Goal: Task Accomplishment & Management: Use online tool/utility

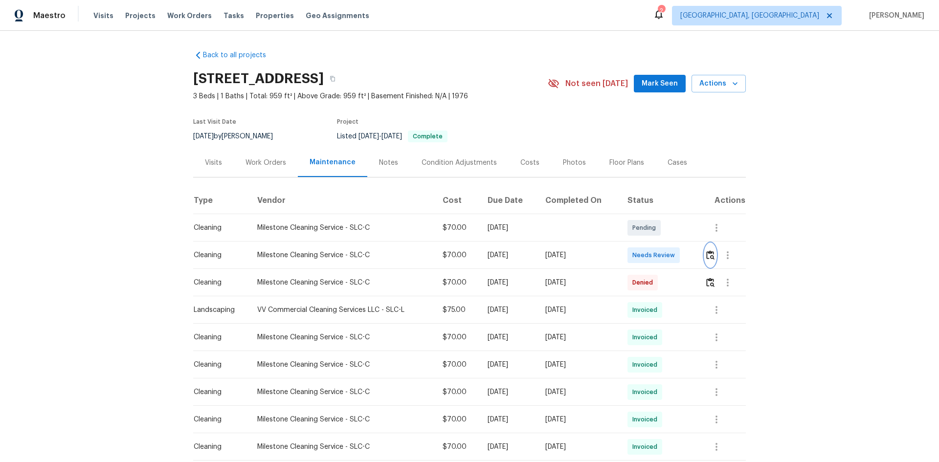
click at [707, 256] on img "button" at bounding box center [710, 254] width 8 height 9
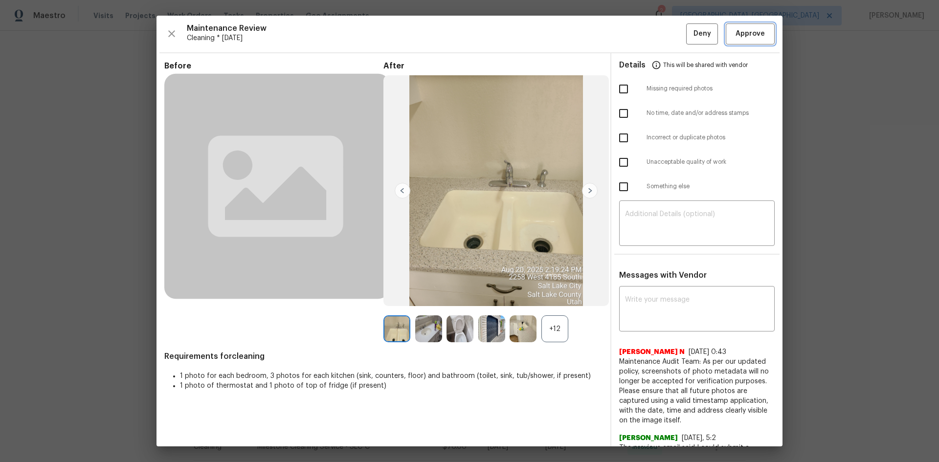
click at [735, 33] on span "Approve" at bounding box center [749, 34] width 29 height 12
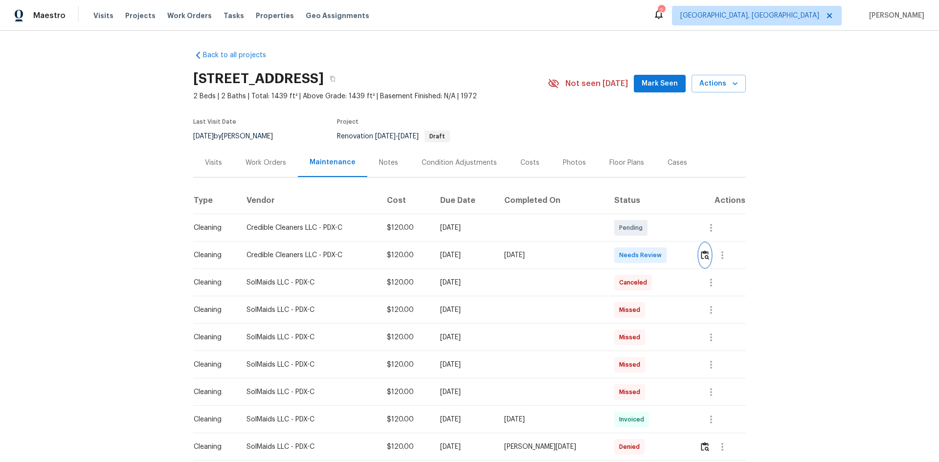
click at [703, 254] on img "button" at bounding box center [705, 254] width 8 height 9
click at [702, 254] on img "button" at bounding box center [705, 254] width 8 height 9
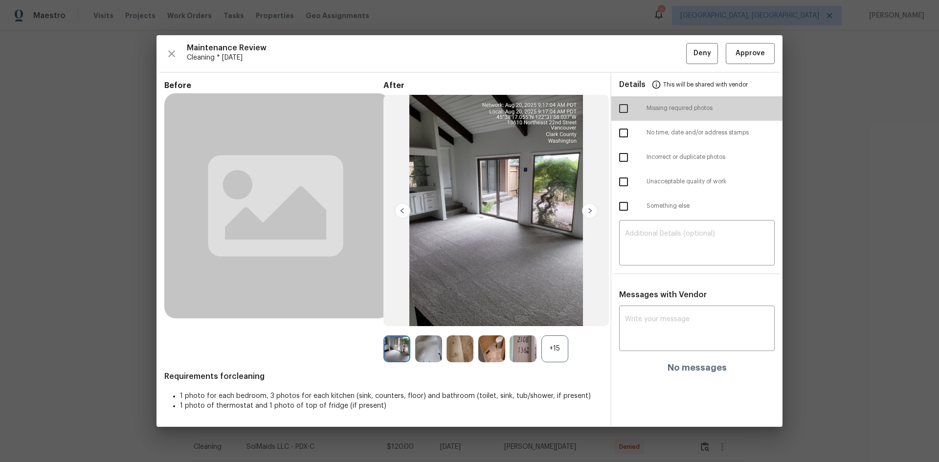
click at [623, 109] on input "checkbox" at bounding box center [623, 108] width 21 height 21
checkbox input "true"
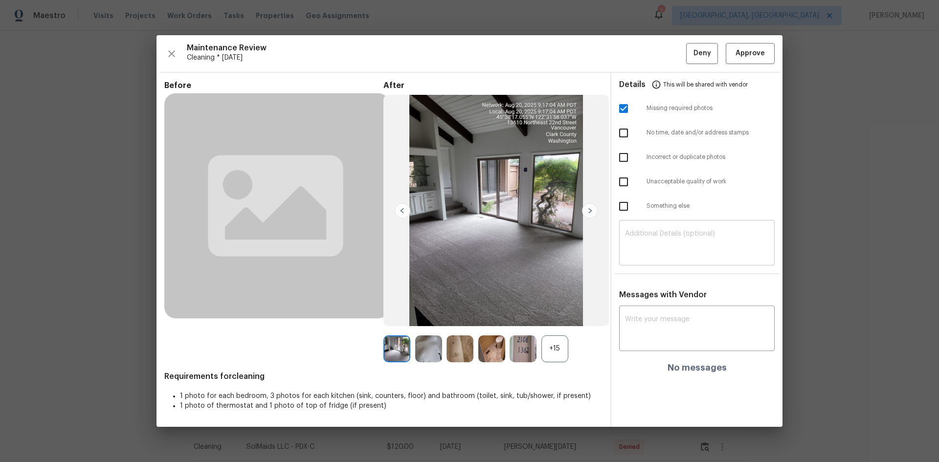
click at [654, 237] on textarea at bounding box center [697, 243] width 144 height 27
paste textarea "Maintenance Audit Team: Hello! Unfortunately, this Cleaning visit completed on …"
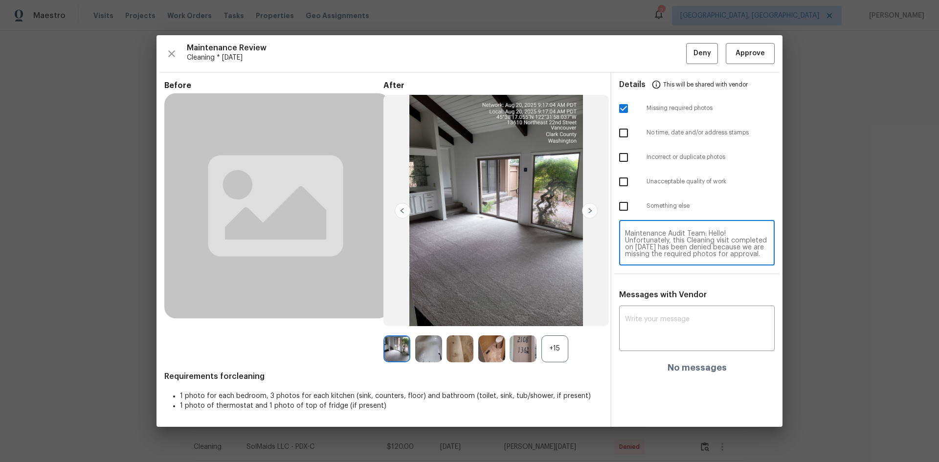
scroll to position [103, 0]
type textarea "Maintenance Audit Team: Hello! Unfortunately, this Cleaning visit completed on …"
click at [650, 319] on textarea at bounding box center [697, 329] width 144 height 27
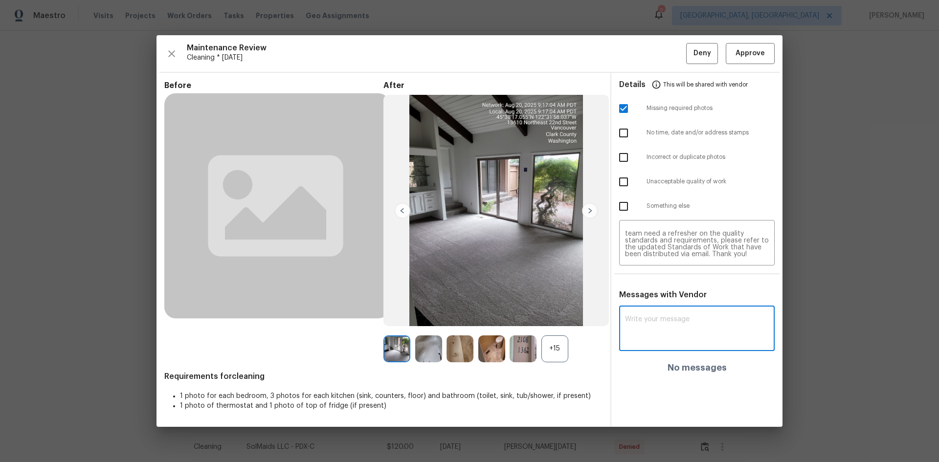
paste textarea "Maintenance Audit Team: Hello! Unfortunately, this Cleaning visit completed on …"
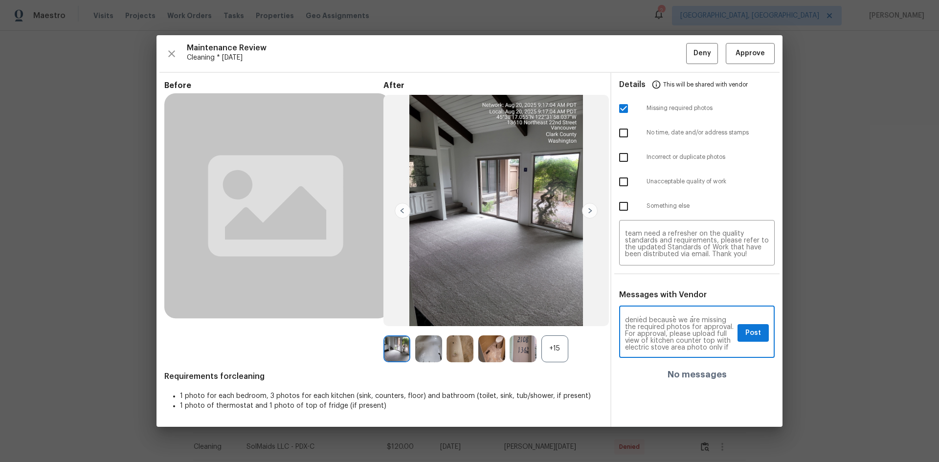
scroll to position [39, 0]
type textarea "Maintenance Audit Team: Hello! Unfortunately, this Cleaning visit completed on …"
click at [749, 333] on span "Post" at bounding box center [753, 333] width 16 height 12
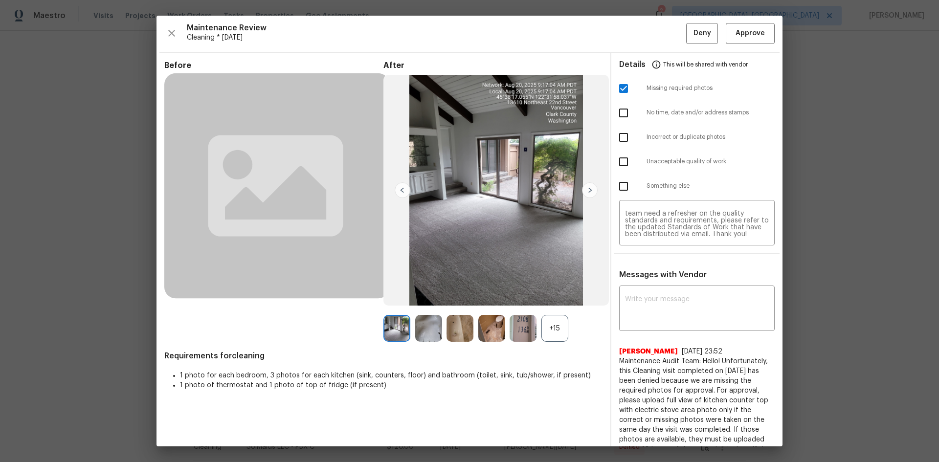
scroll to position [0, 0]
click at [698, 32] on span "Deny" at bounding box center [702, 34] width 18 height 12
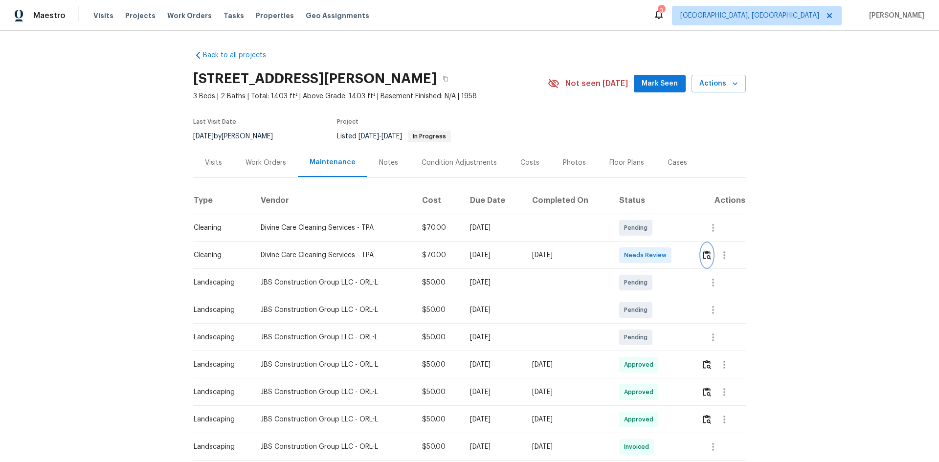
click at [706, 254] on img "button" at bounding box center [707, 254] width 8 height 9
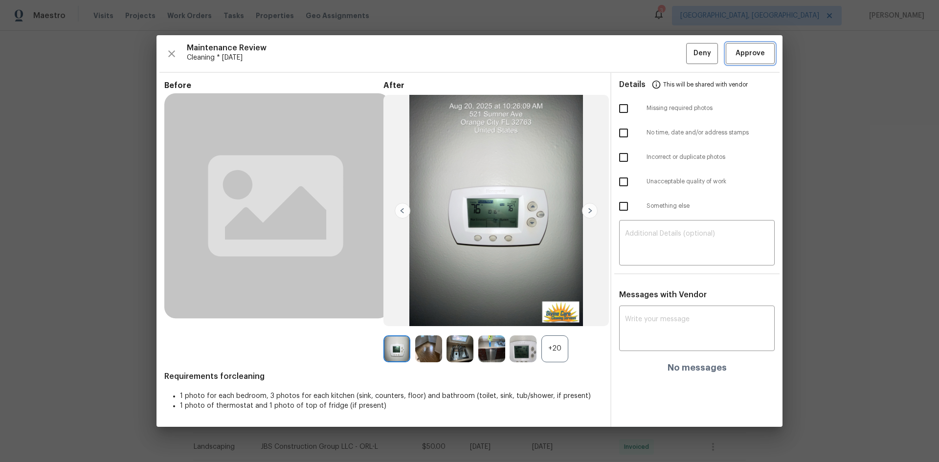
click at [736, 56] on span "Approve" at bounding box center [749, 53] width 29 height 12
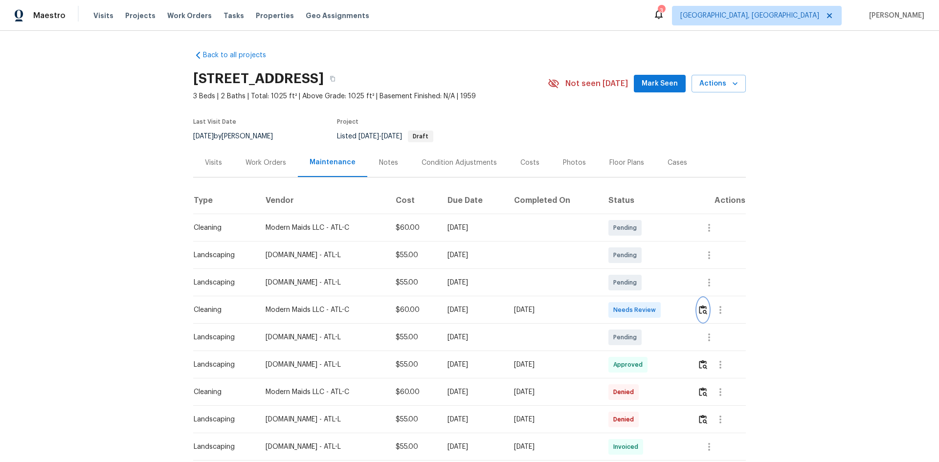
click at [703, 308] on img "button" at bounding box center [703, 309] width 8 height 9
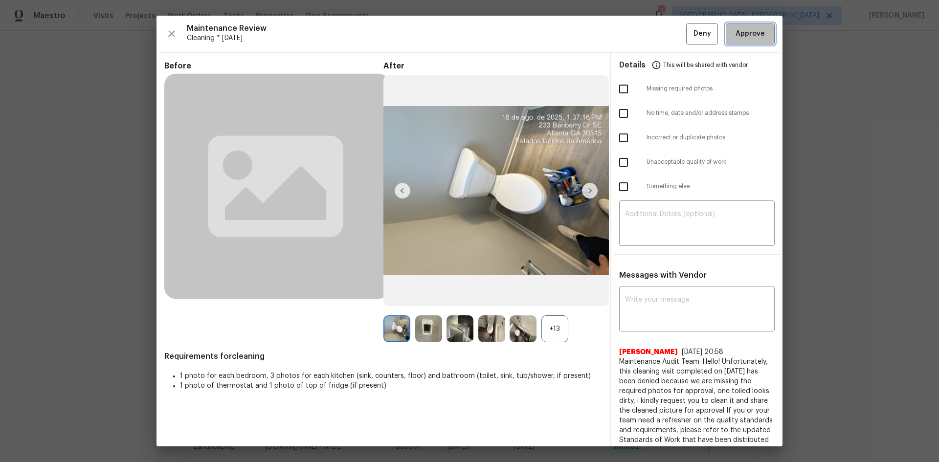
click at [743, 26] on button "Approve" at bounding box center [749, 33] width 49 height 21
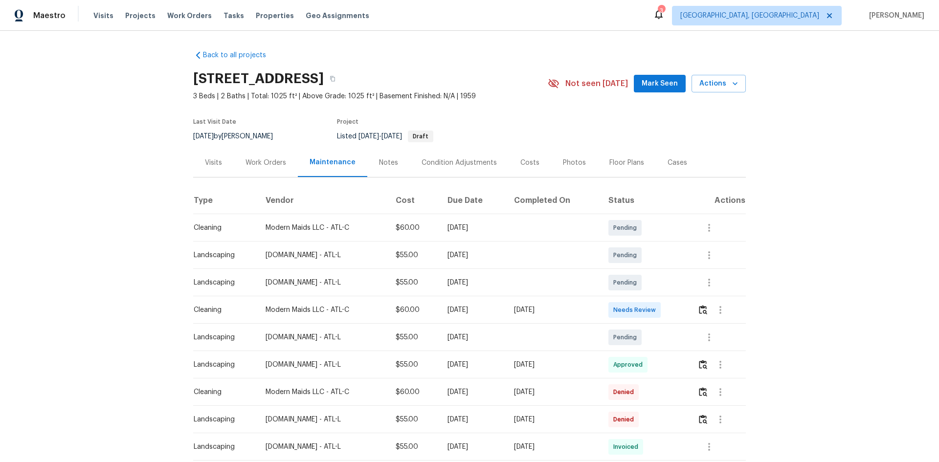
click at [828, 305] on div "Back to all projects 233 Banberry Dr SE, Atlanta, GA 30315 3 Beds | 2 Baths | T…" at bounding box center [469, 246] width 939 height 431
click at [702, 312] on img "button" at bounding box center [703, 309] width 8 height 9
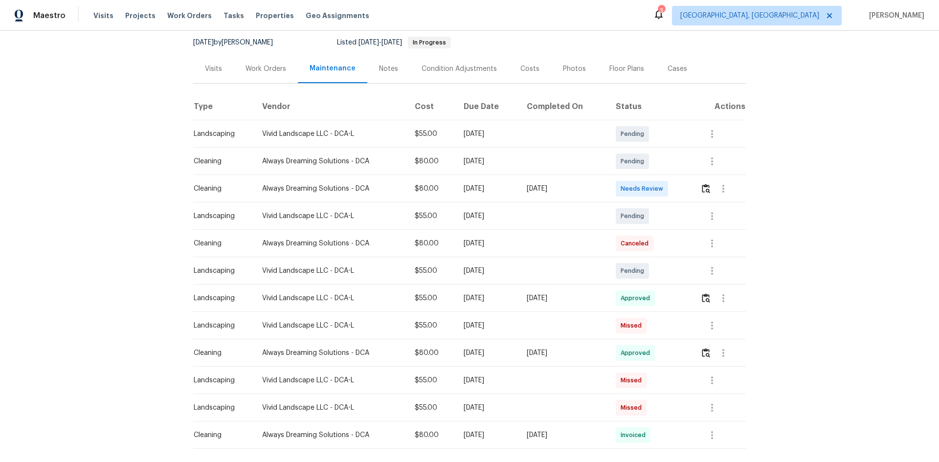
scroll to position [98, 0]
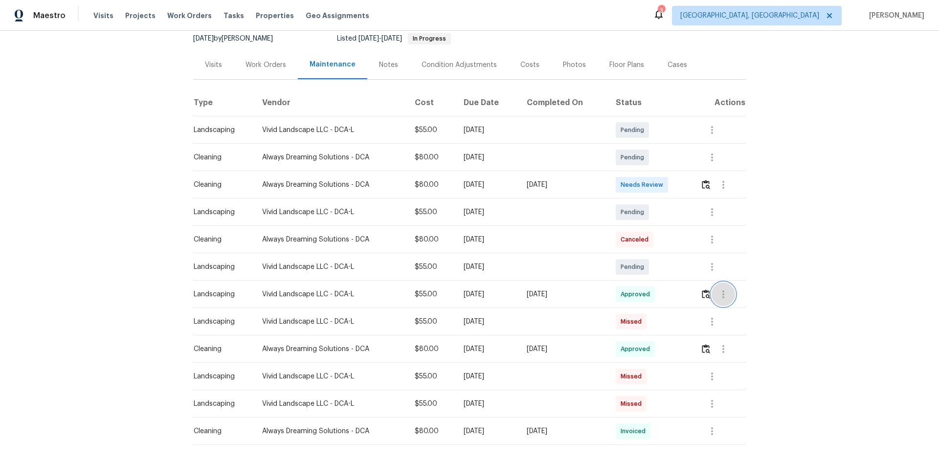
click at [723, 291] on icon "button" at bounding box center [723, 294] width 2 height 8
click at [724, 308] on li "View details" at bounding box center [744, 310] width 68 height 16
click at [823, 357] on div at bounding box center [469, 231] width 939 height 462
click at [720, 352] on icon "button" at bounding box center [723, 349] width 12 height 12
click at [726, 363] on li "View details" at bounding box center [744, 365] width 68 height 16
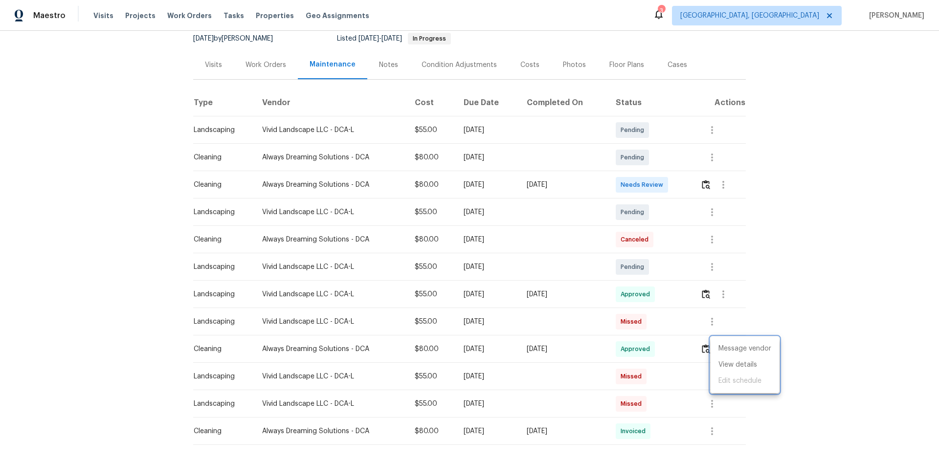
click at [710, 430] on div at bounding box center [469, 231] width 939 height 462
click at [707, 432] on icon "button" at bounding box center [712, 431] width 12 height 12
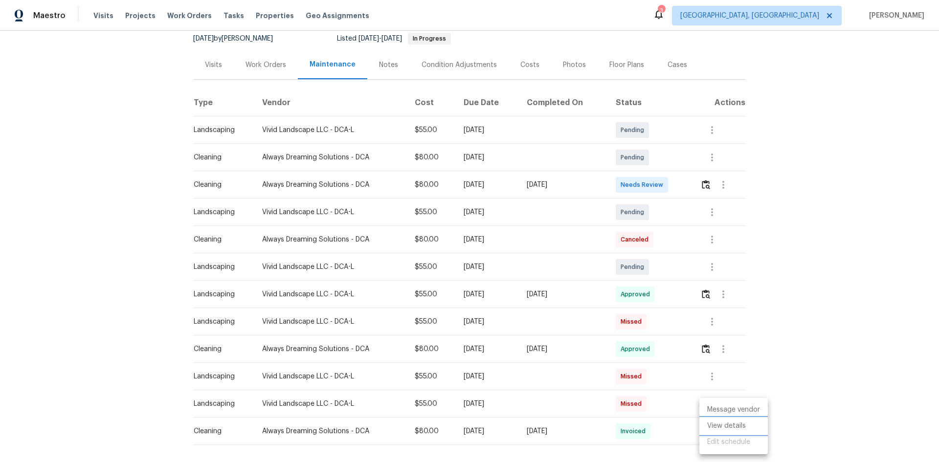
click at [722, 421] on li "View details" at bounding box center [733, 426] width 68 height 16
click at [815, 322] on div at bounding box center [469, 231] width 939 height 462
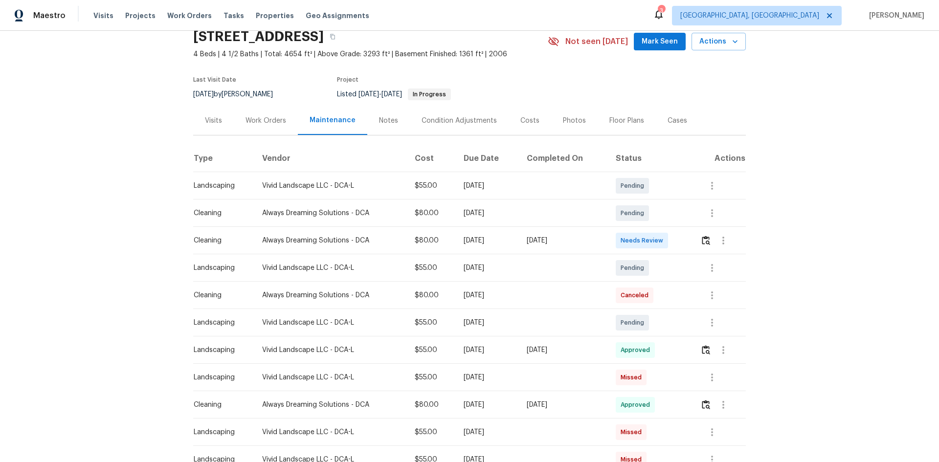
scroll to position [0, 0]
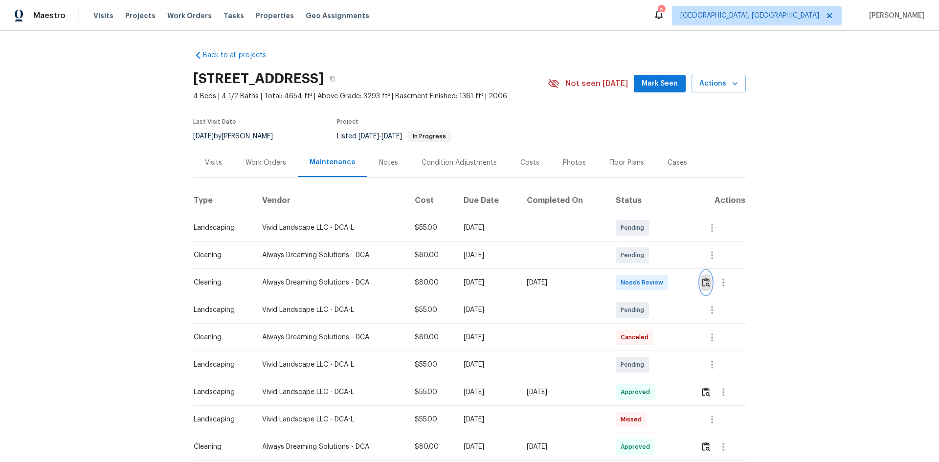
click at [703, 283] on img "button" at bounding box center [706, 282] width 8 height 9
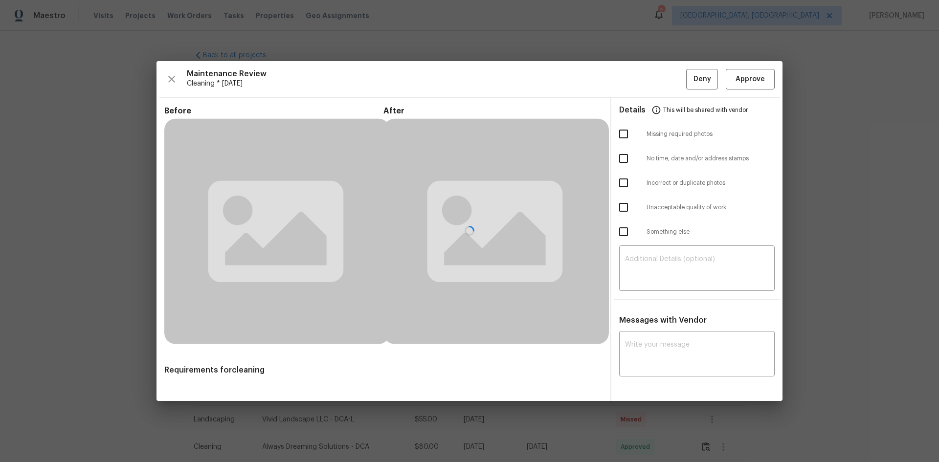
click at [623, 132] on input "checkbox" at bounding box center [623, 134] width 21 height 21
checkbox input "true"
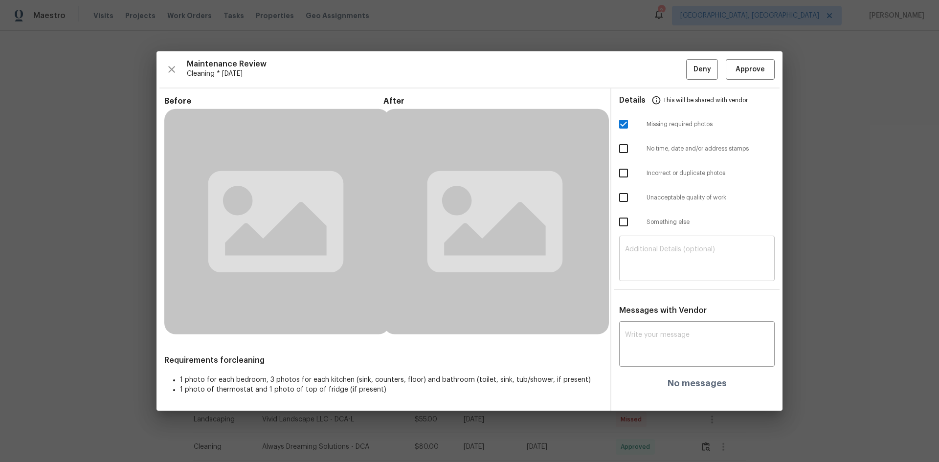
click at [683, 257] on textarea at bounding box center [697, 259] width 144 height 27
paste textarea "Maintenance Audit Team: Hello! Unfortunately, this Cleaning visit completed on …"
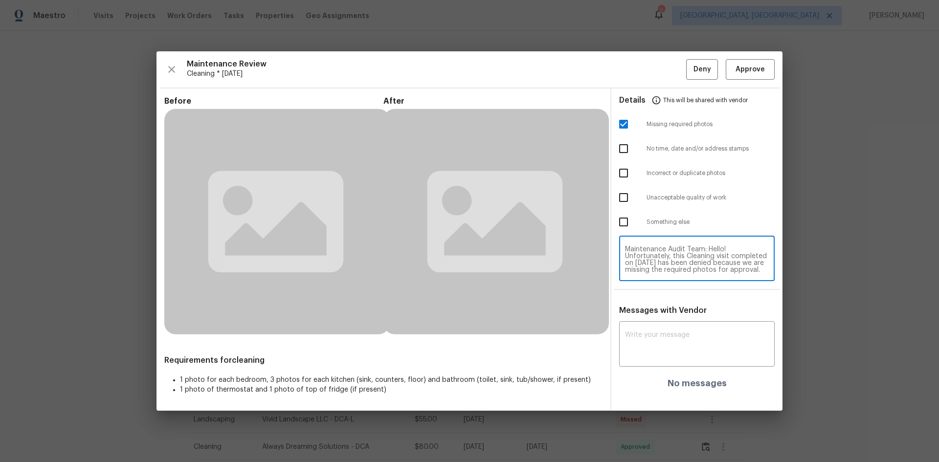
scroll to position [103, 0]
type textarea "Maintenance Audit Team: Hello! Unfortunately, this Cleaning visit completed on …"
click at [671, 332] on textarea at bounding box center [697, 344] width 144 height 27
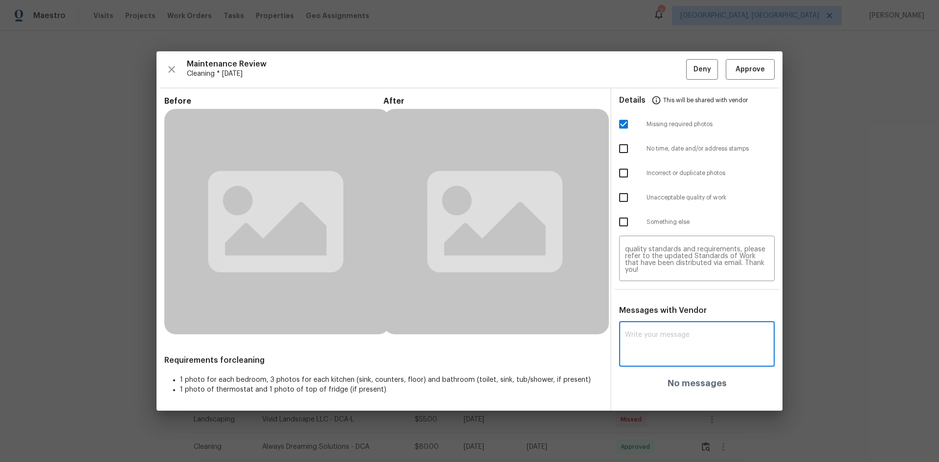
paste textarea "Maintenance Audit Team: Hello! Unfortunately, this Cleaning visit completed on …"
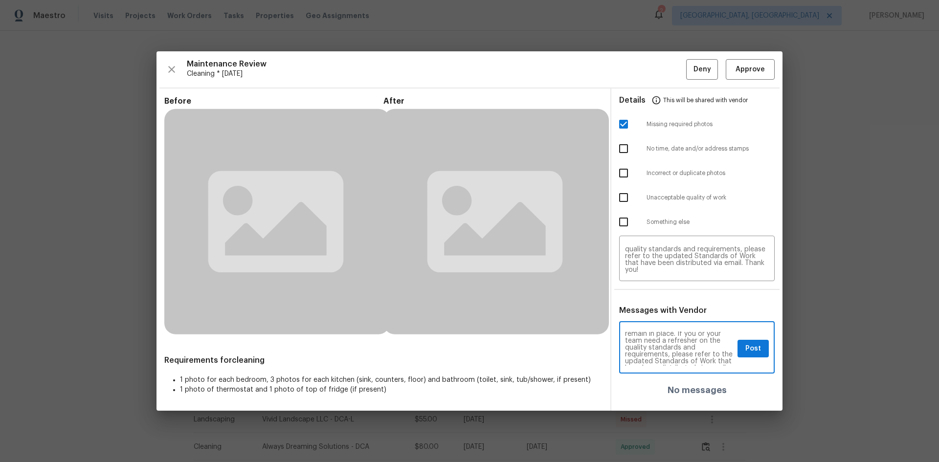
scroll to position [137, 0]
type textarea "Maintenance Audit Team: Hello! Unfortunately, this Cleaning visit completed on …"
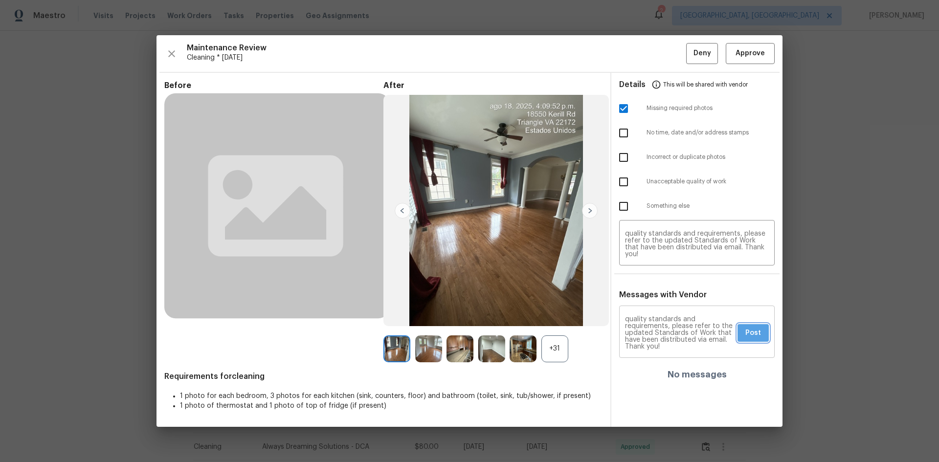
click at [749, 338] on span "Post" at bounding box center [753, 333] width 16 height 12
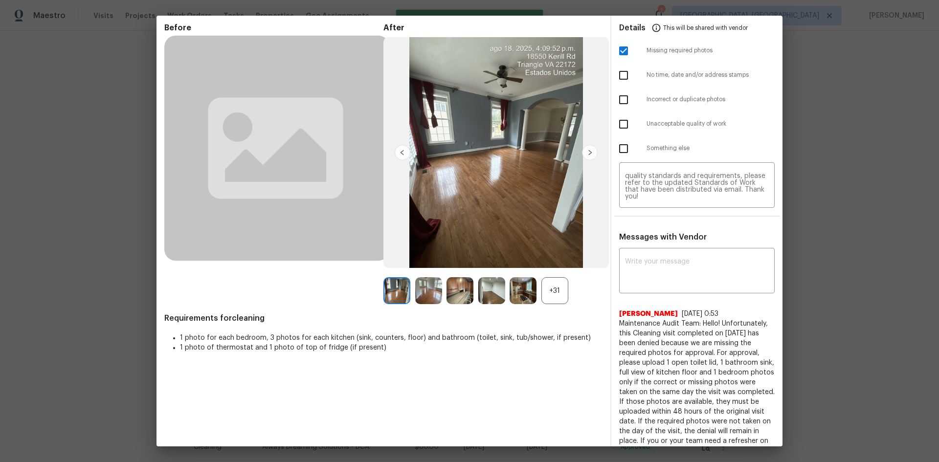
scroll to position [0, 0]
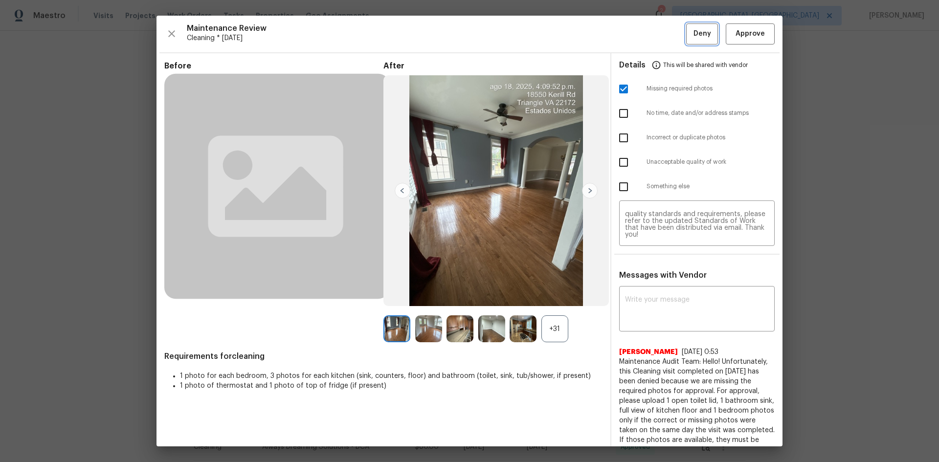
click at [693, 36] on span "Deny" at bounding box center [702, 34] width 18 height 12
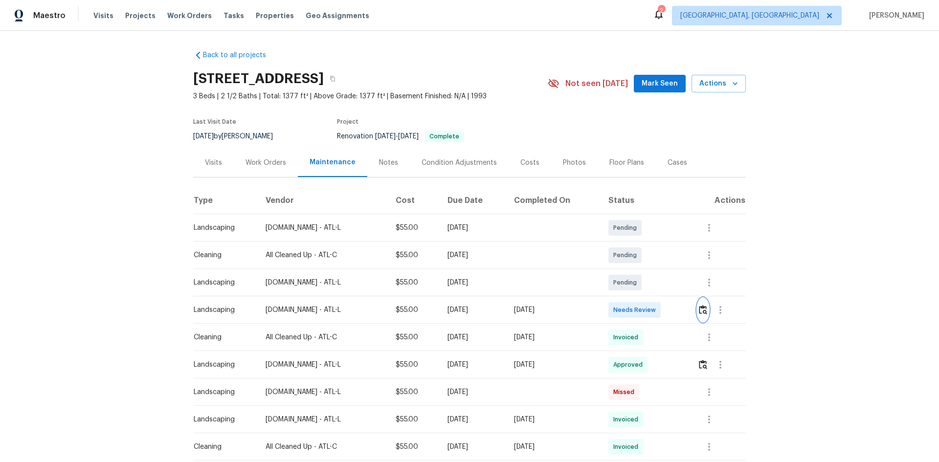
click at [701, 308] on img "button" at bounding box center [703, 309] width 8 height 9
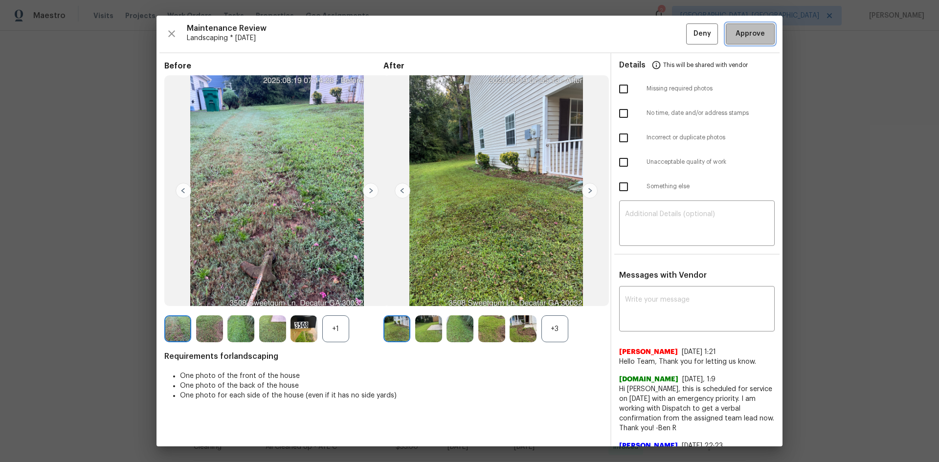
click at [738, 39] on span "Approve" at bounding box center [749, 34] width 29 height 12
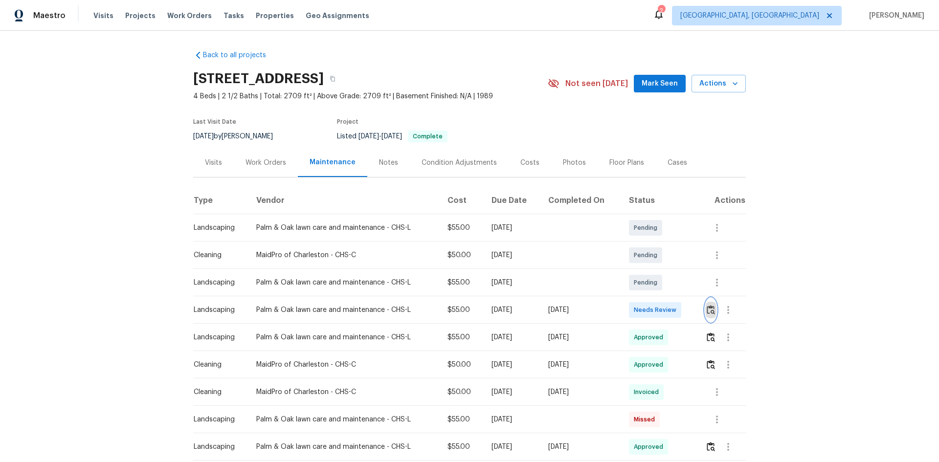
click at [706, 308] on img "button" at bounding box center [710, 309] width 8 height 9
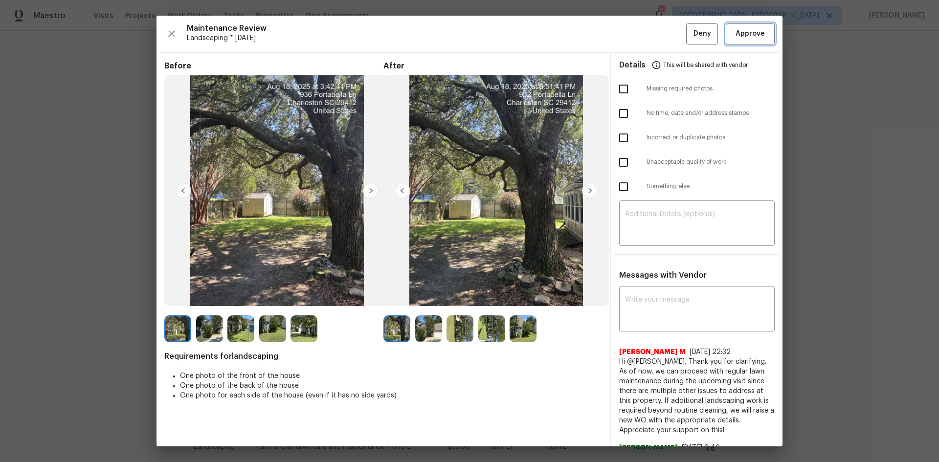
click at [736, 36] on span "Approve" at bounding box center [749, 34] width 29 height 12
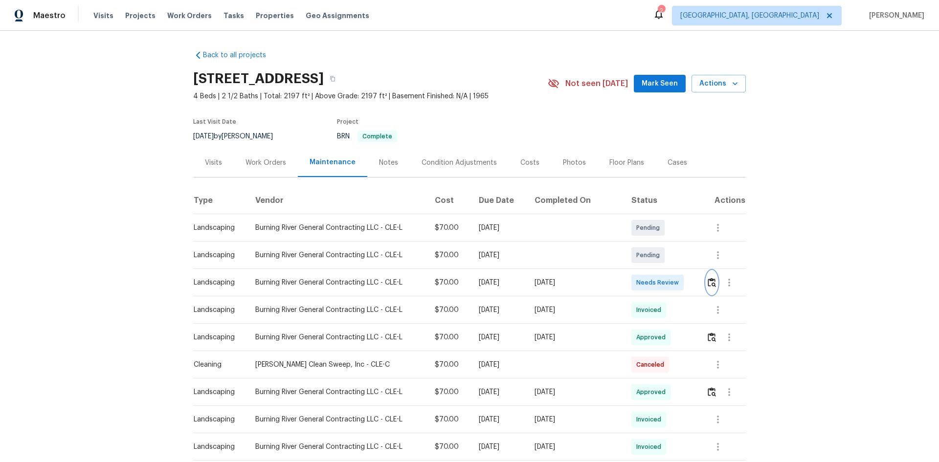
click at [712, 282] on img "button" at bounding box center [711, 282] width 8 height 9
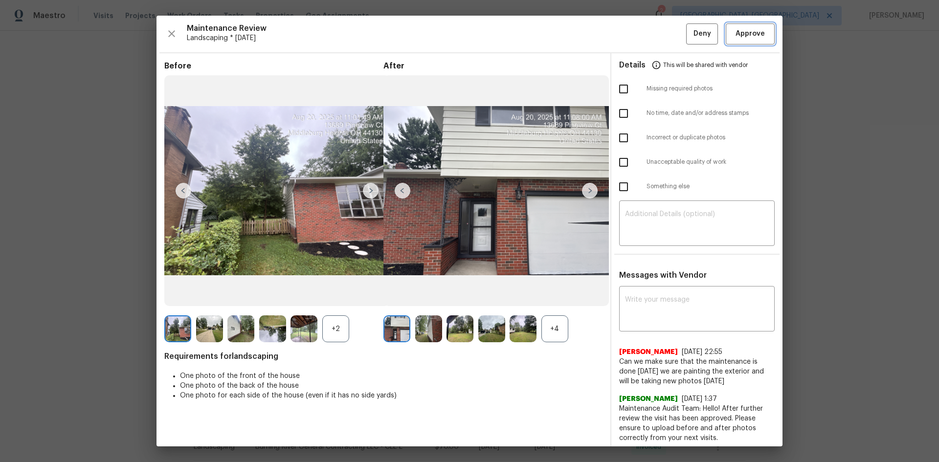
click at [753, 38] on span "Approve" at bounding box center [749, 34] width 29 height 12
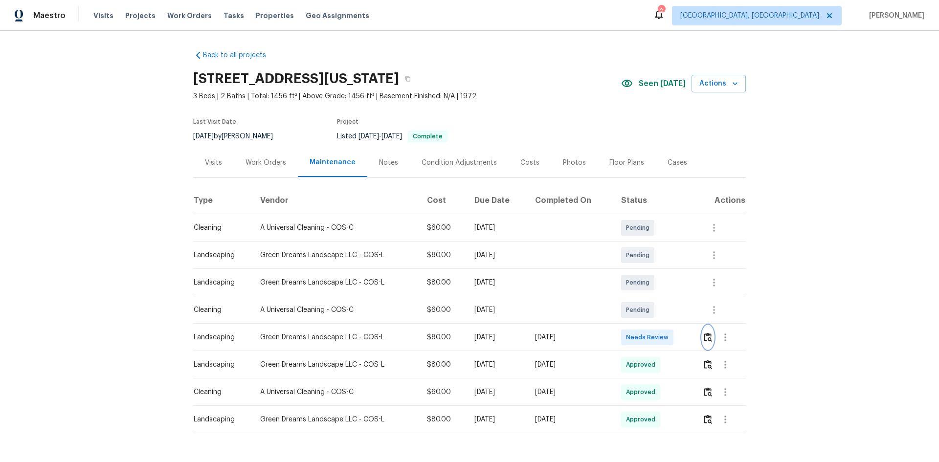
click at [706, 333] on img "button" at bounding box center [707, 336] width 8 height 9
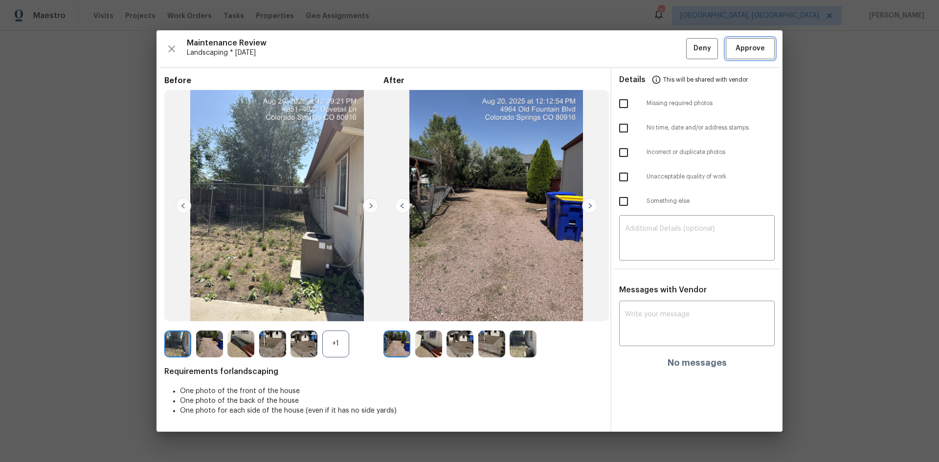
click at [754, 57] on button "Approve" at bounding box center [749, 48] width 49 height 21
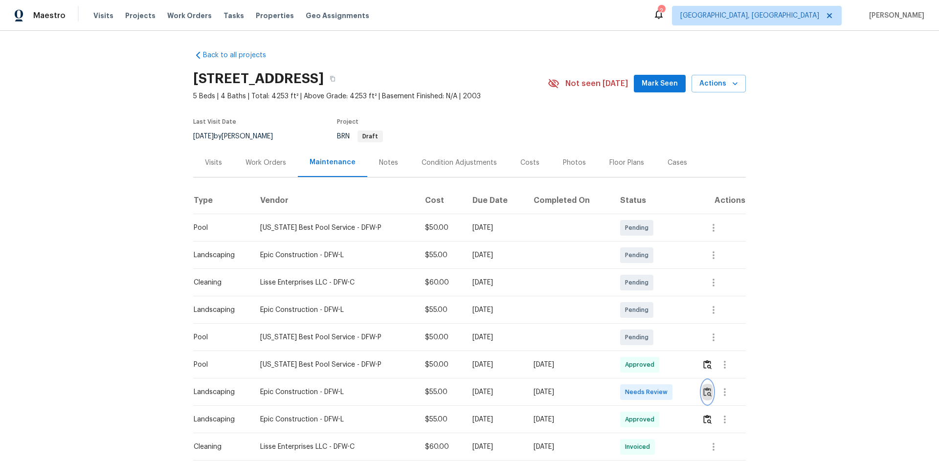
click at [703, 395] on img "button" at bounding box center [707, 391] width 8 height 9
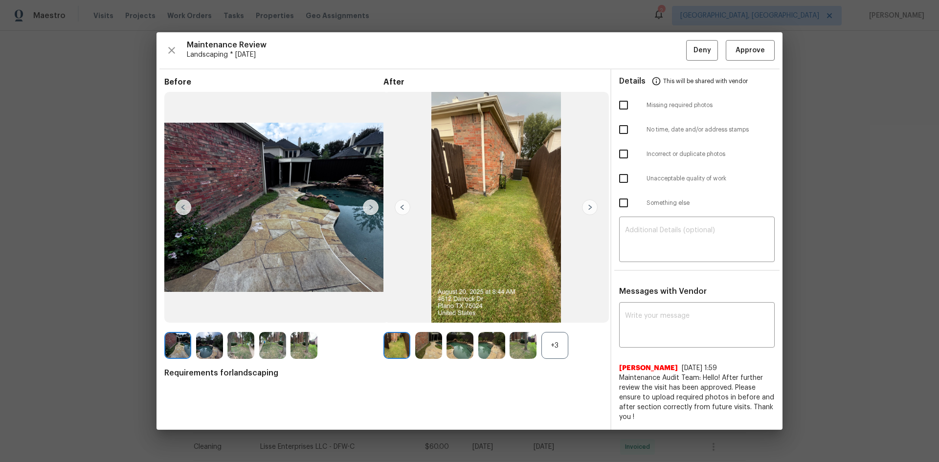
click at [737, 63] on div "Maintenance Review Landscaping * [DATE] Deny Approve Before After +3 Requiremen…" at bounding box center [469, 231] width 626 height 398
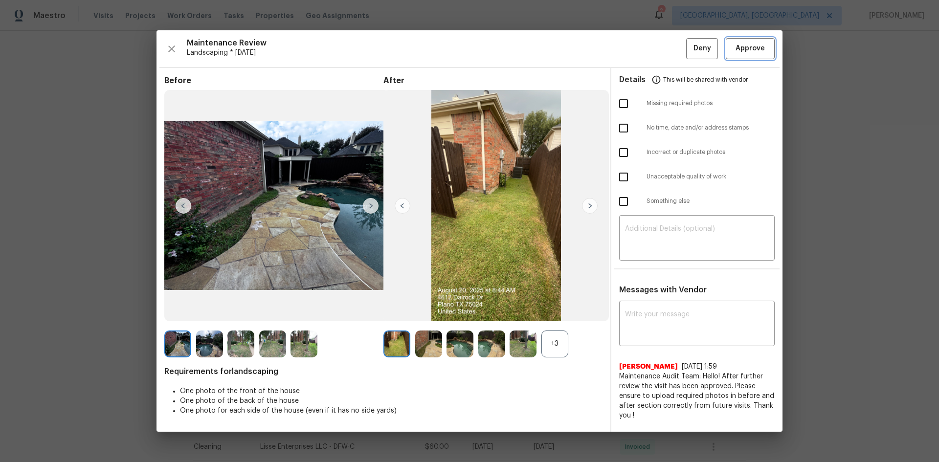
click at [753, 46] on span "Approve" at bounding box center [749, 49] width 29 height 12
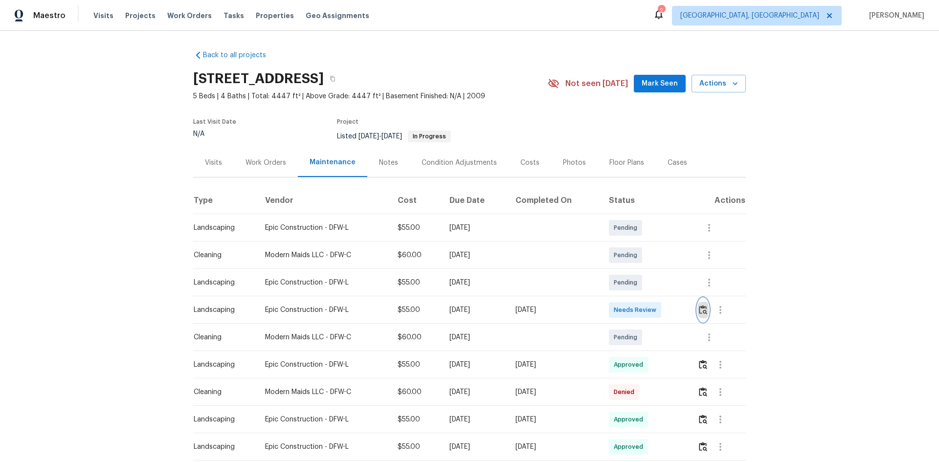
click at [700, 307] on img "button" at bounding box center [703, 309] width 8 height 9
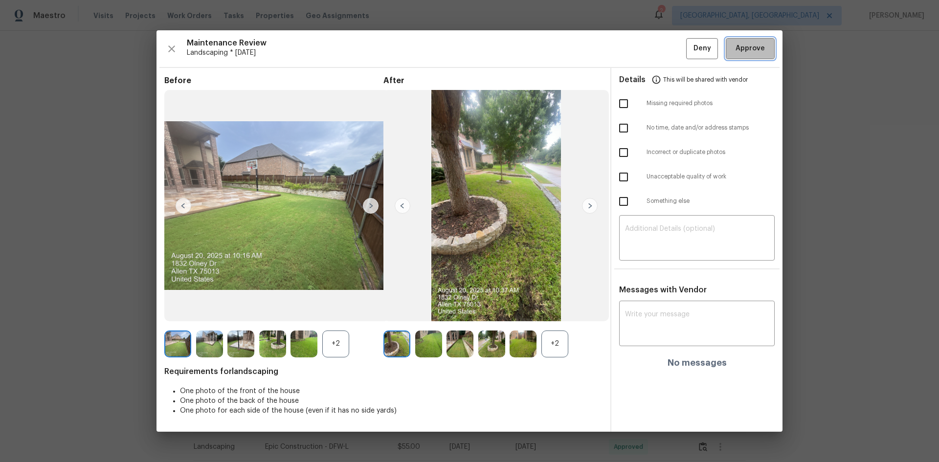
click at [743, 57] on button "Approve" at bounding box center [749, 48] width 49 height 21
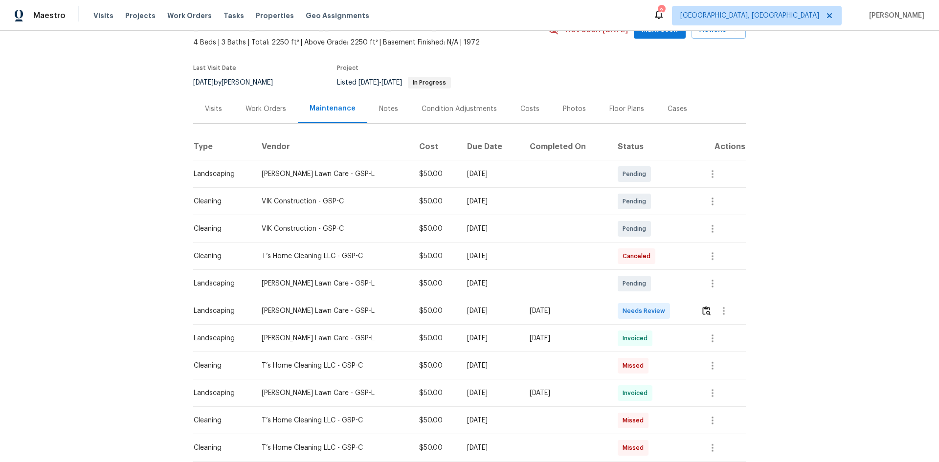
scroll to position [98, 0]
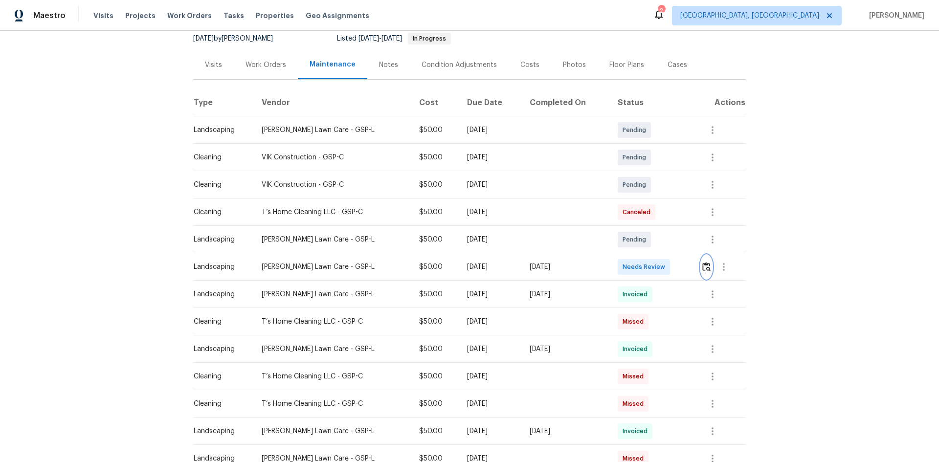
click at [702, 266] on img "button" at bounding box center [706, 266] width 8 height 9
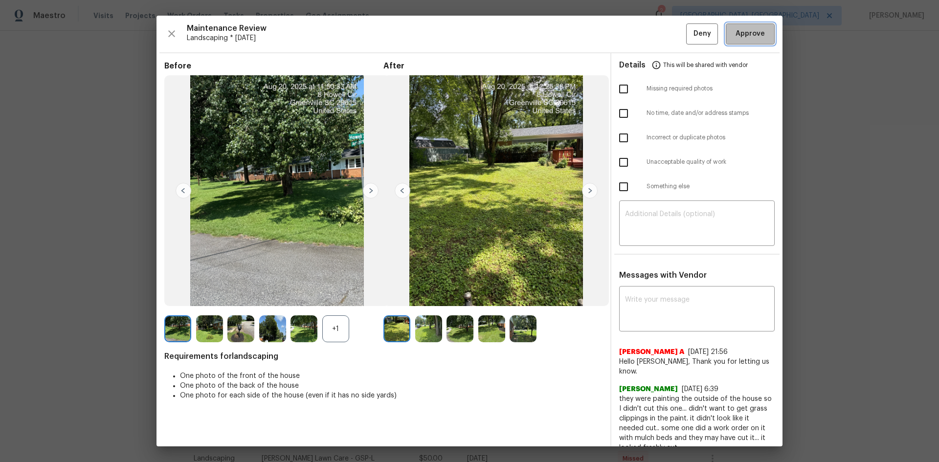
click at [738, 42] on button "Approve" at bounding box center [749, 33] width 49 height 21
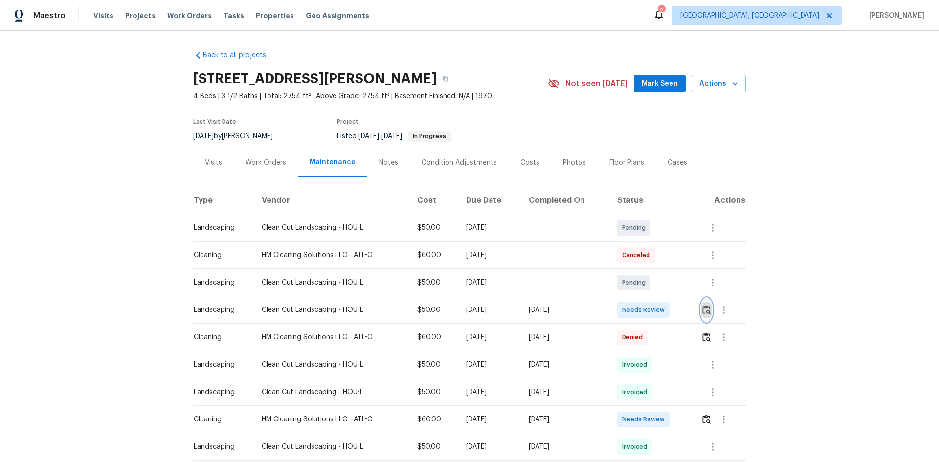
click at [705, 305] on button "button" at bounding box center [706, 309] width 11 height 23
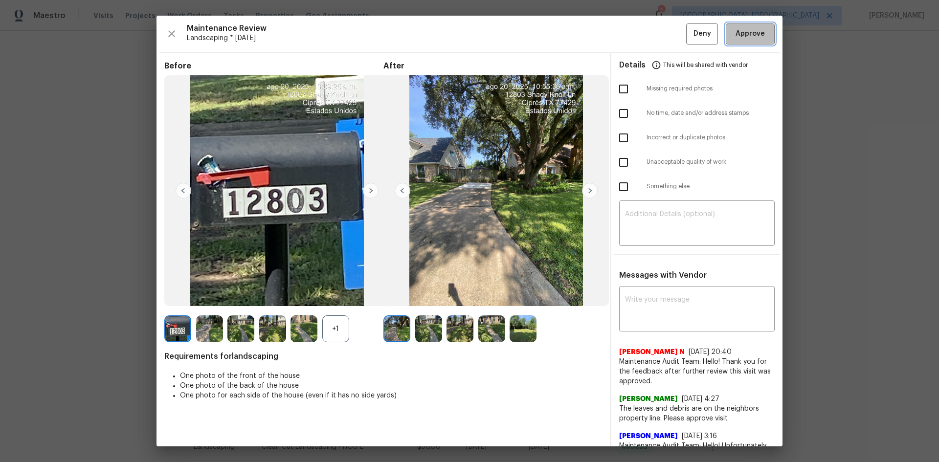
click at [737, 28] on span "Approve" at bounding box center [749, 34] width 29 height 12
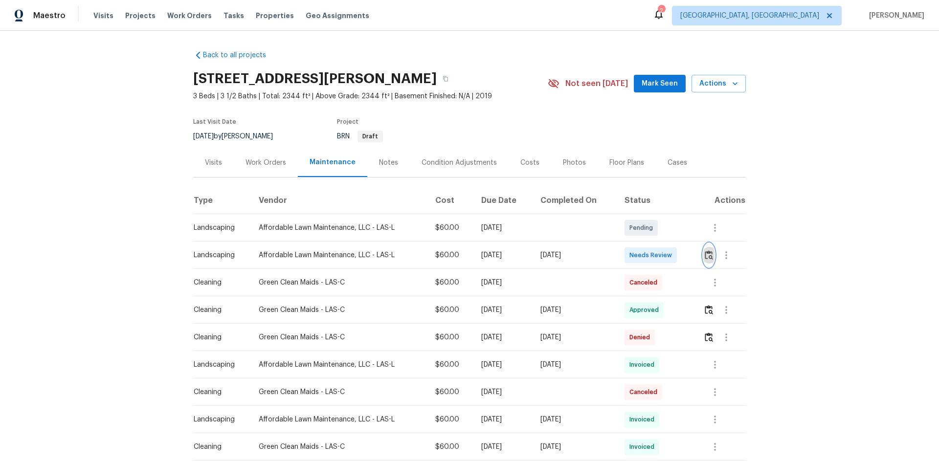
click at [706, 253] on img "button" at bounding box center [708, 254] width 8 height 9
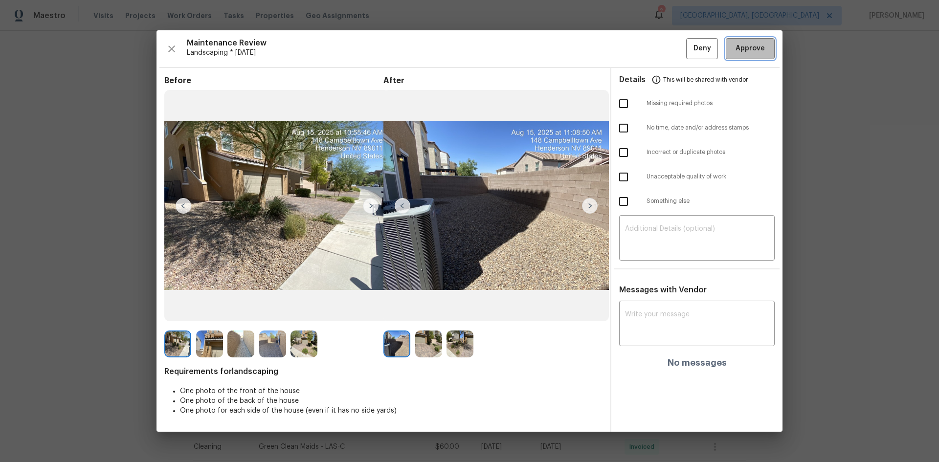
click at [744, 44] on span "Approve" at bounding box center [749, 49] width 29 height 12
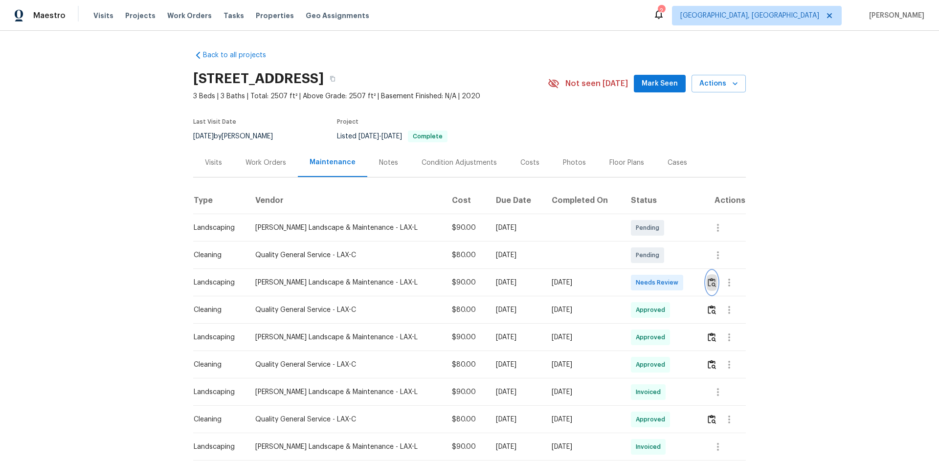
click at [709, 279] on img "button" at bounding box center [711, 282] width 8 height 9
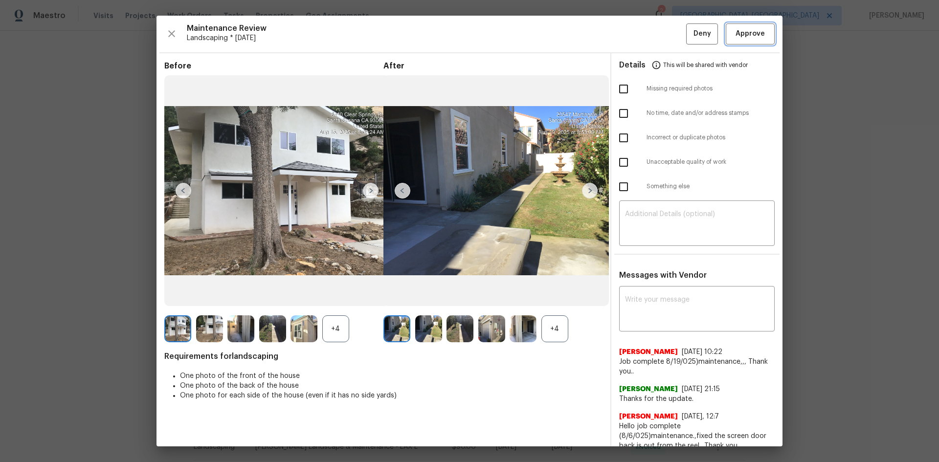
click at [747, 35] on span "Approve" at bounding box center [749, 34] width 29 height 12
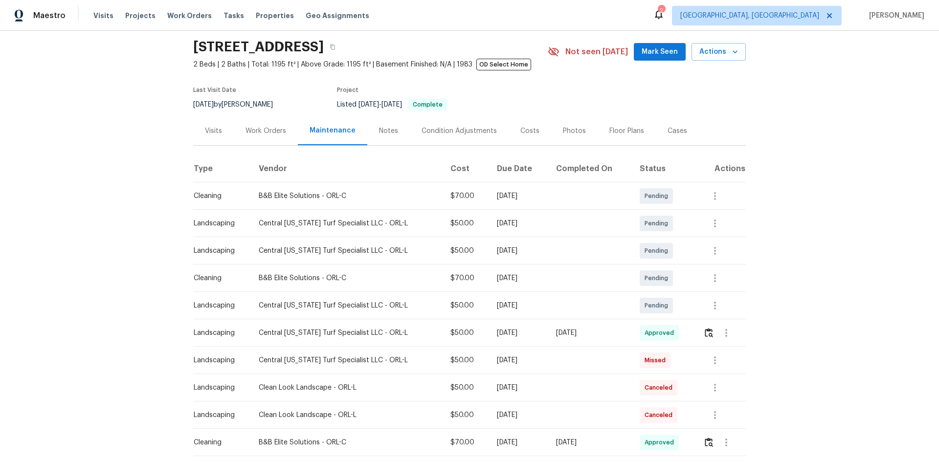
scroll to position [49, 0]
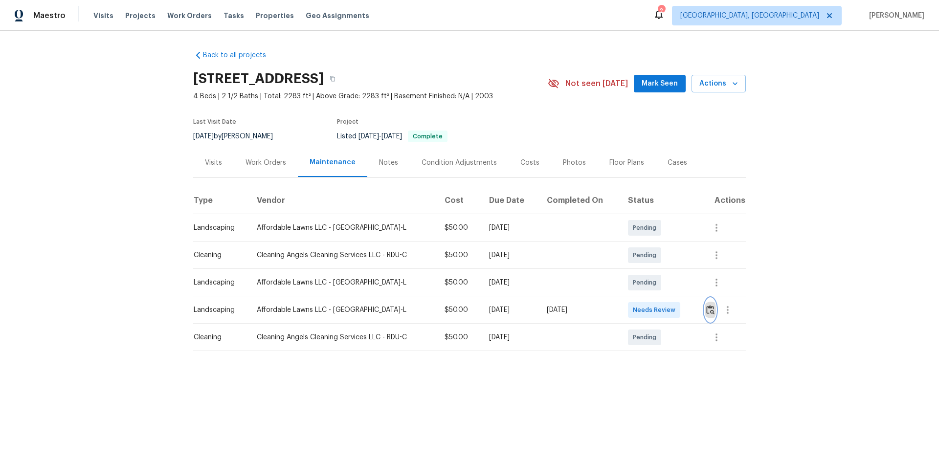
click at [710, 308] on img "button" at bounding box center [710, 309] width 8 height 9
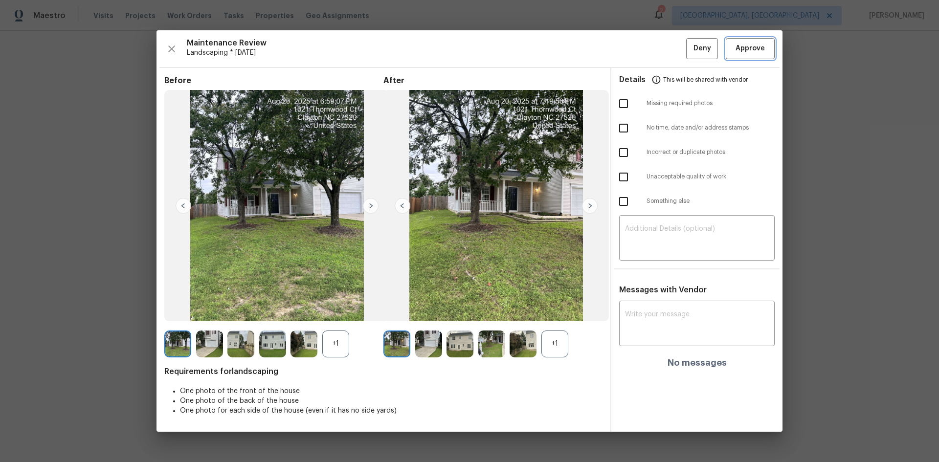
click at [745, 45] on span "Approve" at bounding box center [749, 49] width 29 height 12
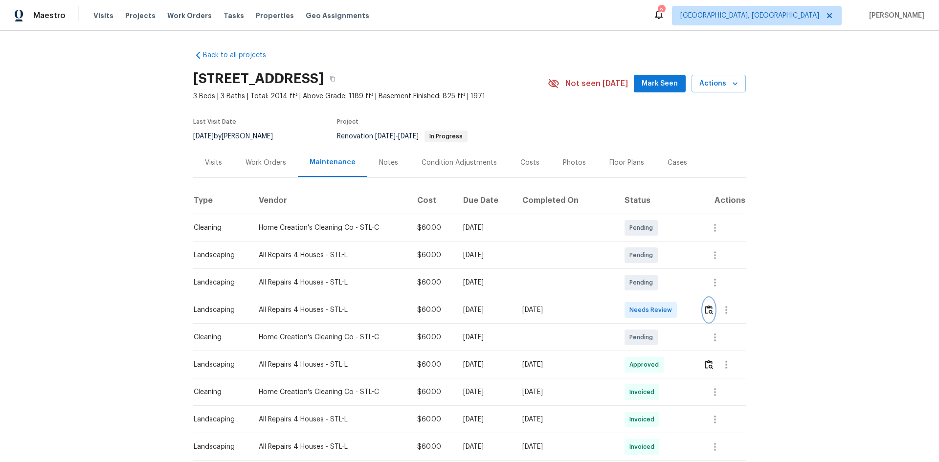
click at [704, 309] on img "button" at bounding box center [708, 309] width 8 height 9
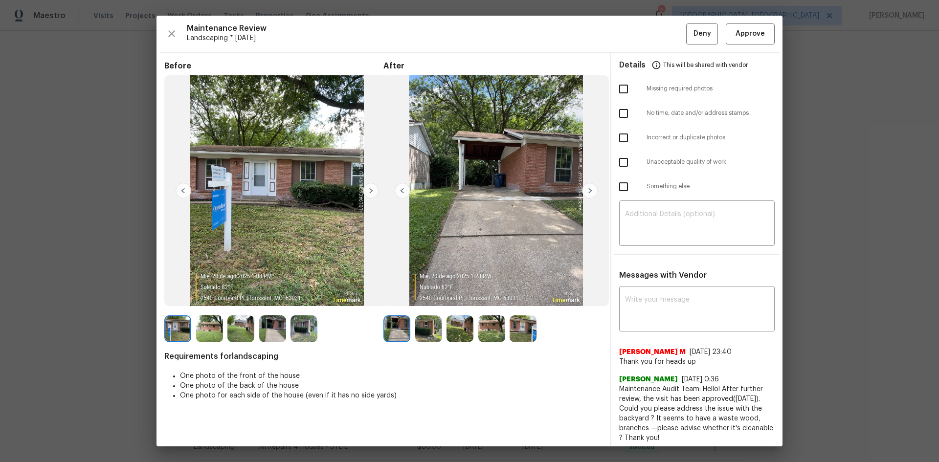
click at [743, 66] on div "Details This will be shared with vendor" at bounding box center [696, 64] width 155 height 23
click at [749, 33] on span "Approve" at bounding box center [749, 34] width 29 height 12
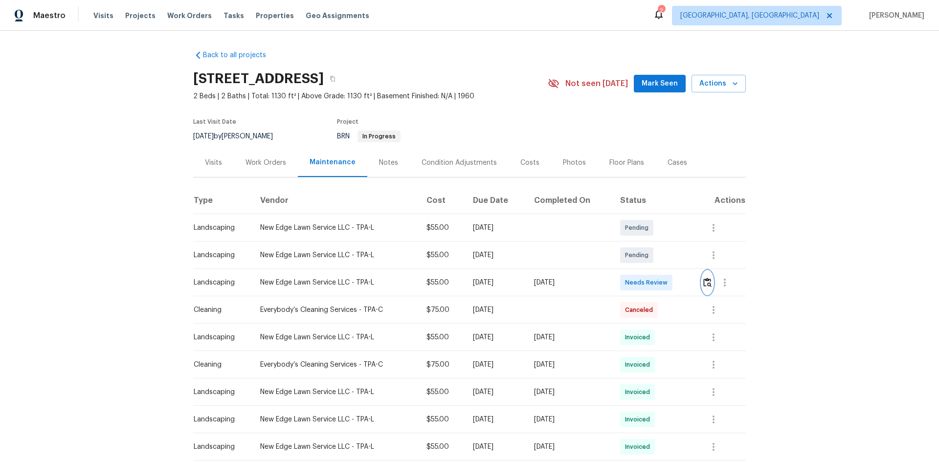
click at [707, 284] on img "button" at bounding box center [707, 282] width 8 height 9
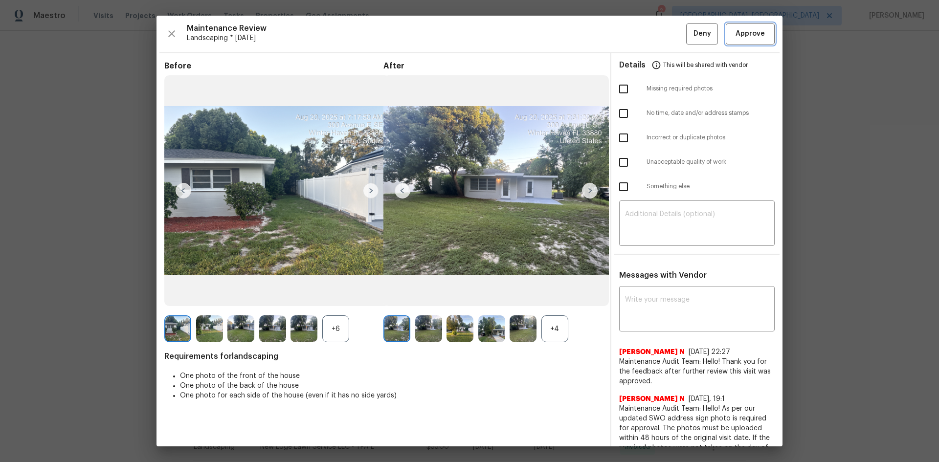
click at [757, 35] on span "Approve" at bounding box center [749, 34] width 33 height 12
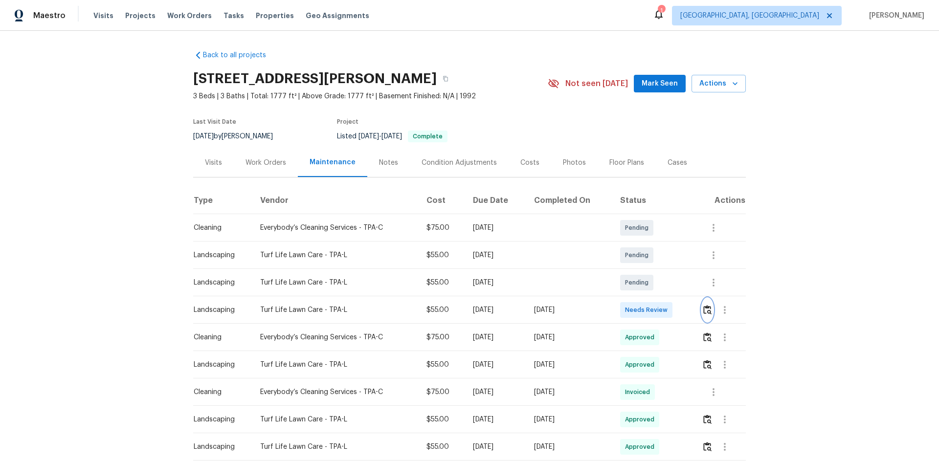
click at [703, 306] on img "button" at bounding box center [707, 309] width 8 height 9
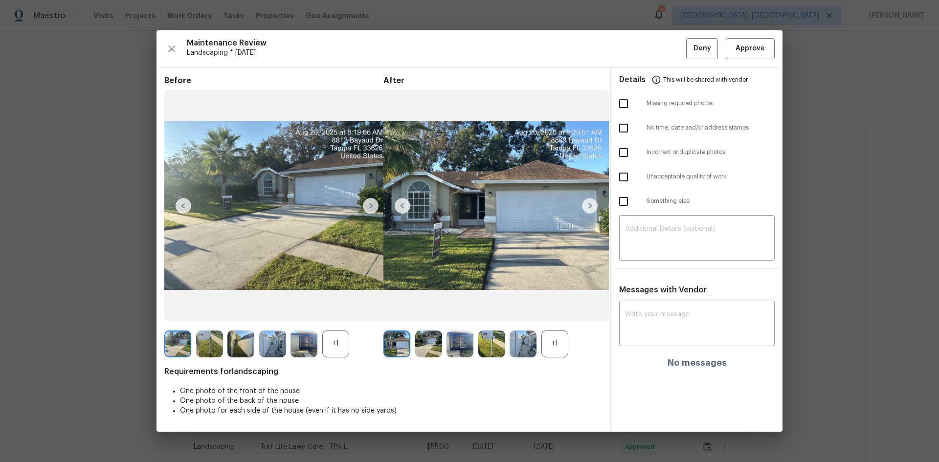
click at [592, 206] on img at bounding box center [590, 206] width 16 height 16
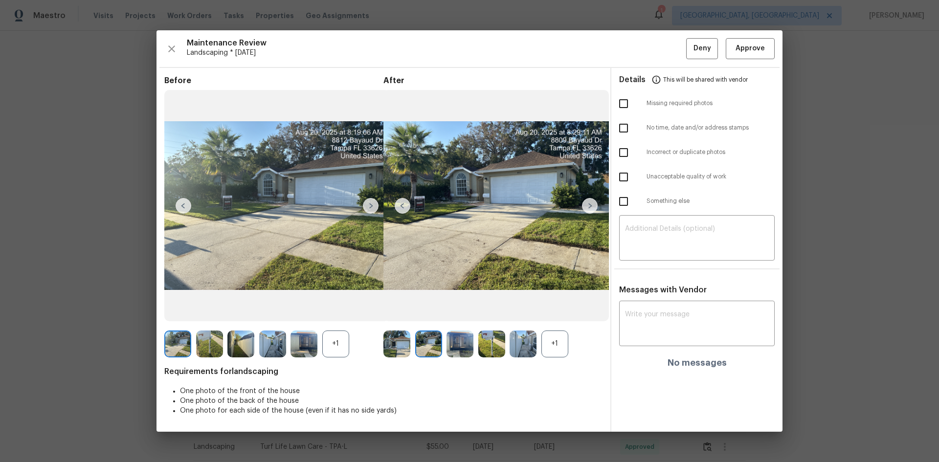
click at [591, 204] on img at bounding box center [590, 206] width 16 height 16
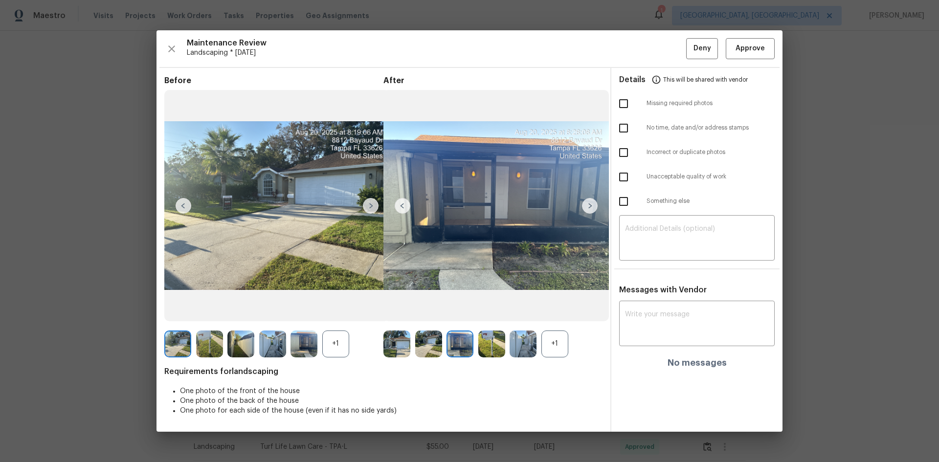
click at [591, 204] on img at bounding box center [590, 206] width 16 height 16
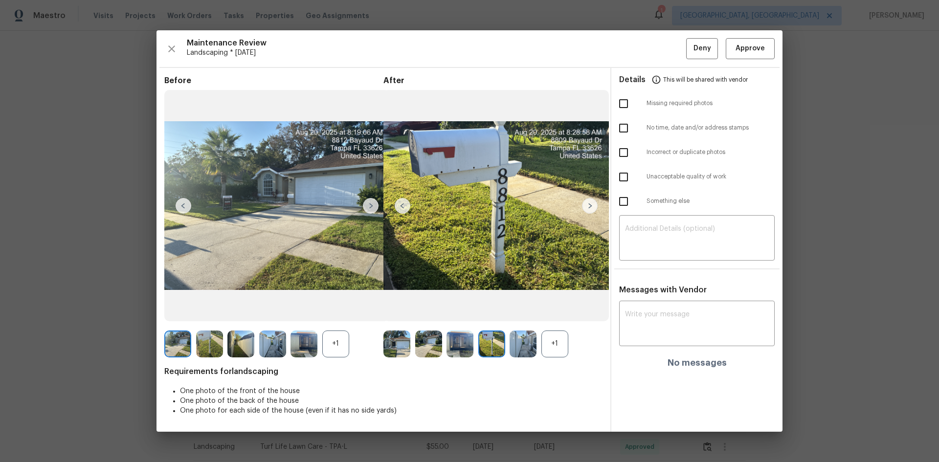
click at [624, 179] on input "checkbox" at bounding box center [623, 177] width 21 height 21
checkbox input "true"
click at [620, 103] on input "checkbox" at bounding box center [623, 103] width 21 height 21
checkbox input "true"
click at [661, 231] on textarea at bounding box center [697, 238] width 144 height 27
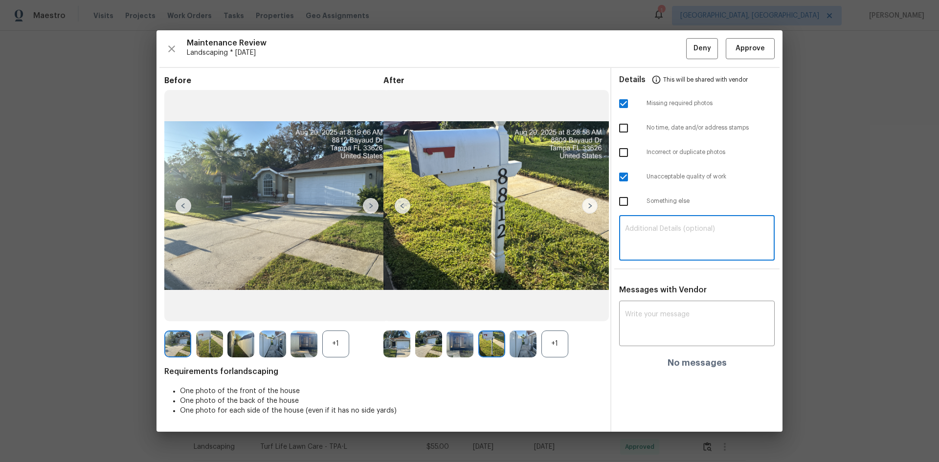
paste textarea "Maintenance Audit Team: Hello! Unfortunately, this Landscaping visit completed …"
type textarea "Maintenance Audit Team: Hello! Unfortunately, this Landscaping visit completed …"
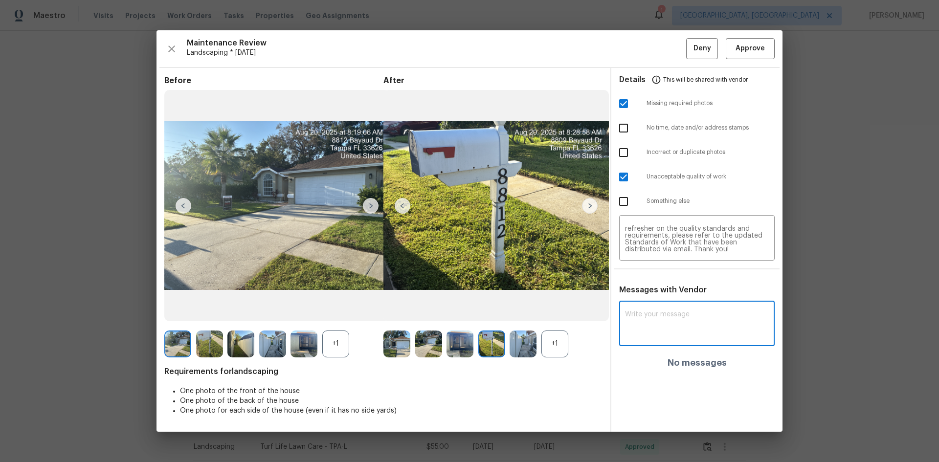
click at [674, 318] on textarea at bounding box center [697, 324] width 144 height 27
paste textarea "Maintenance Audit Team: Hello! Unfortunately, this Landscaping visit completed …"
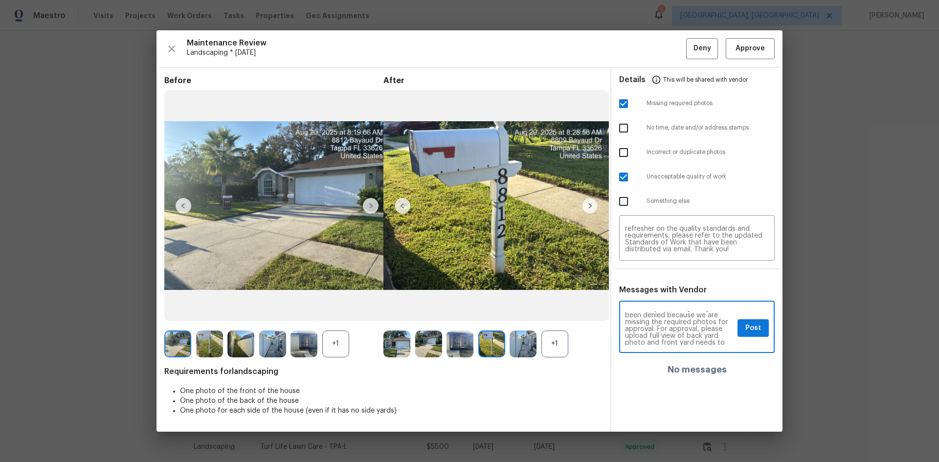
scroll to position [39, 0]
type textarea "Maintenance Audit Team: Hello! Unfortunately, this Landscaping visit completed …"
click at [751, 325] on span "Post" at bounding box center [753, 328] width 16 height 12
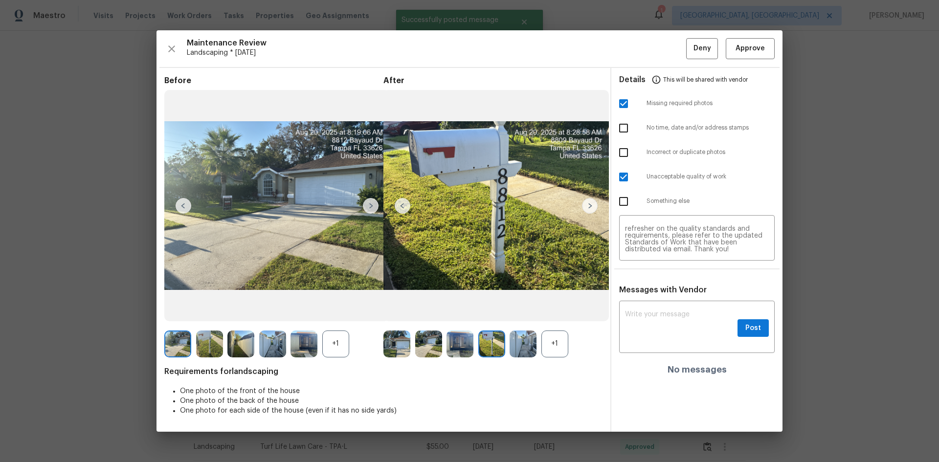
scroll to position [0, 0]
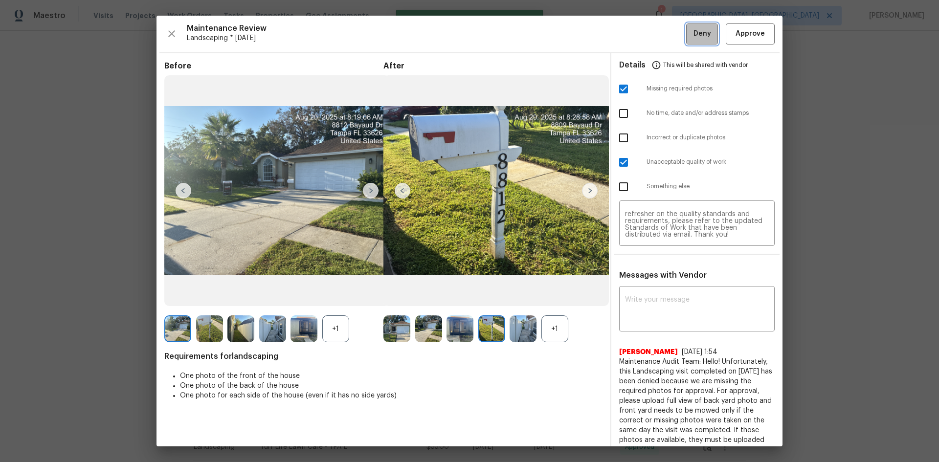
click at [697, 38] on span "Deny" at bounding box center [702, 34] width 18 height 12
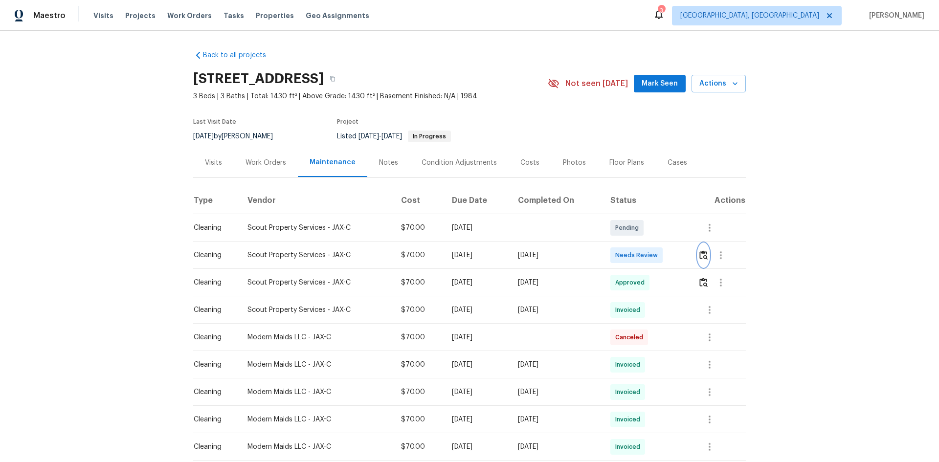
click at [703, 260] on img "button" at bounding box center [703, 254] width 8 height 9
